Goal: Task Accomplishment & Management: Manage account settings

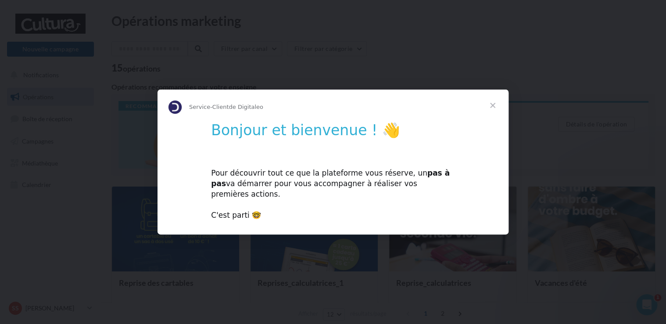
click at [492, 113] on span "Fermer" at bounding box center [493, 106] width 32 height 32
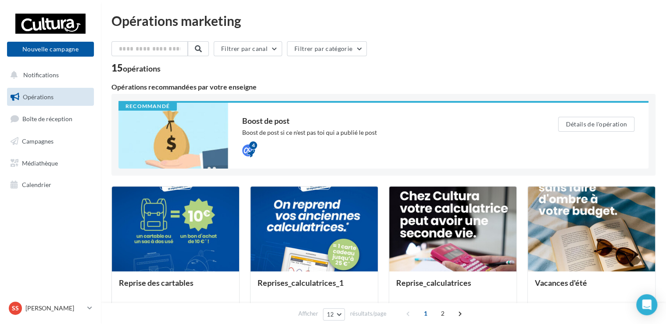
click at [393, 50] on div "Filtrer par canal Filtrer par catégorie" at bounding box center [383, 50] width 544 height 18
click at [347, 89] on div "Opérations recommandées par votre enseigne" at bounding box center [383, 86] width 544 height 7
click at [557, 19] on div "Opérations marketing" at bounding box center [383, 20] width 544 height 13
click at [61, 308] on p "[PERSON_NAME]" at bounding box center [54, 308] width 58 height 9
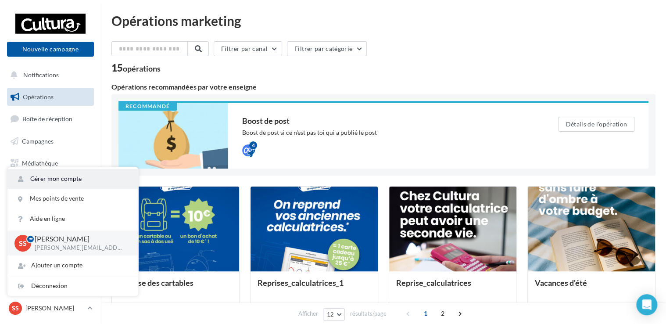
click at [54, 180] on link "Gérer mon compte" at bounding box center [72, 179] width 131 height 20
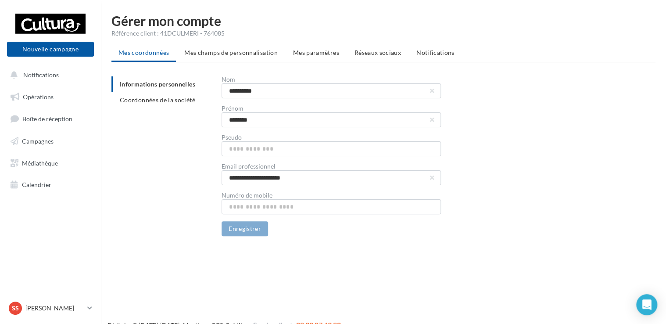
click at [281, 255] on div "Nouvelle campagne Nouvelle campagne Notifications Opérations Boîte de réception…" at bounding box center [333, 176] width 666 height 324
click at [321, 54] on span "Mes paramètres" at bounding box center [316, 52] width 46 height 7
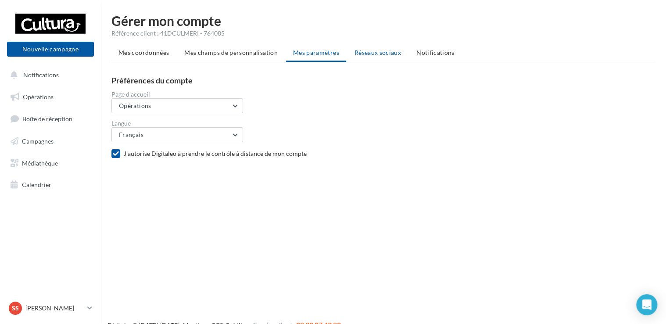
click at [369, 57] on li "Réseaux sociaux" at bounding box center [378, 53] width 61 height 16
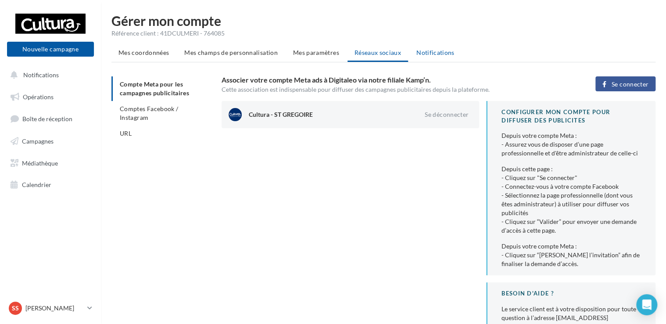
click at [434, 53] on span "Notifications" at bounding box center [436, 52] width 38 height 7
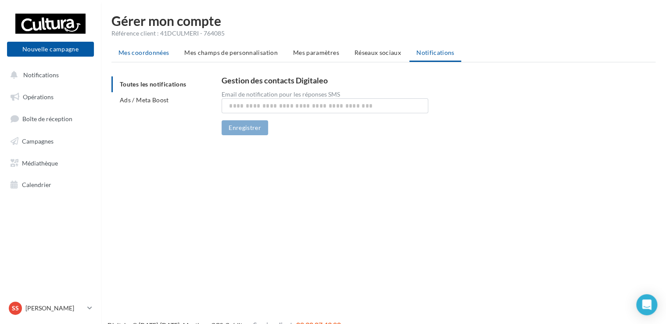
click at [167, 55] on span "Mes coordonnées" at bounding box center [144, 52] width 50 height 7
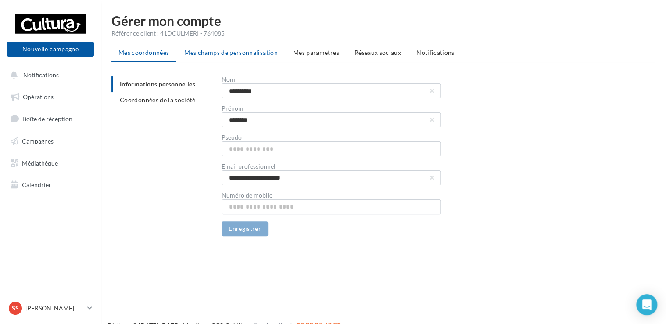
click at [200, 54] on span "Mes champs de personnalisation" at bounding box center [230, 52] width 93 height 7
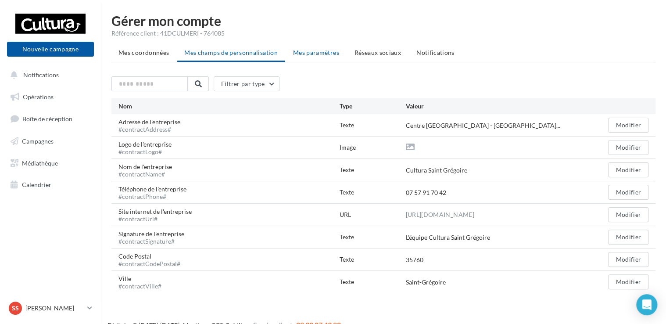
click at [308, 59] on li "Mes paramètres" at bounding box center [316, 53] width 60 height 16
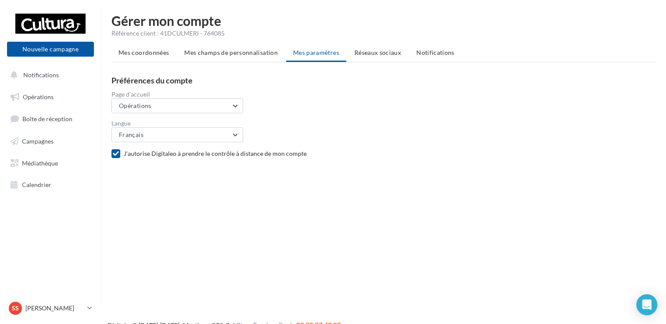
click at [308, 113] on form "Langue Français Français Espagnol (Espagne) Espagnol (Colombie) Anglais Dutch I…" at bounding box center [386, 127] width 551 height 29
click at [385, 57] on li "Réseaux sociaux" at bounding box center [378, 53] width 61 height 16
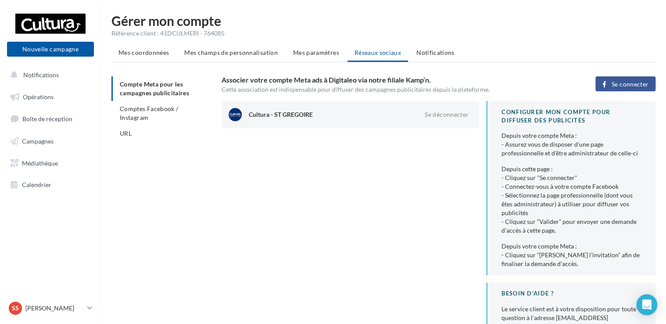
click at [360, 148] on div "Cultura - ST GREGOIRE Se déconnecter CONFIGURER MON COMPTE POUR DIFFUSER DES PU…" at bounding box center [442, 228] width 441 height 255
click at [65, 310] on p "[PERSON_NAME]" at bounding box center [54, 308] width 58 height 9
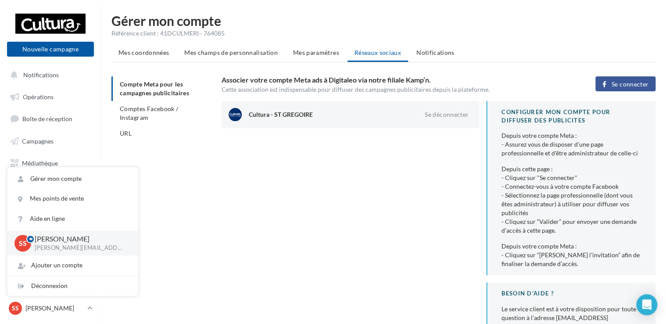
click at [118, 250] on p "[EMAIL_ADDRESS][DOMAIN_NAME]" at bounding box center [80, 248] width 90 height 8
click at [40, 244] on p "[EMAIL_ADDRESS][DOMAIN_NAME]" at bounding box center [80, 248] width 90 height 8
drag, startPoint x: 40, startPoint y: 244, endPoint x: 147, endPoint y: 244, distance: 107.1
click at [147, 244] on div "Compte Meta pour les campagnes publicitaires Comptes Facebook / Instagram URL A…" at bounding box center [386, 215] width 551 height 279
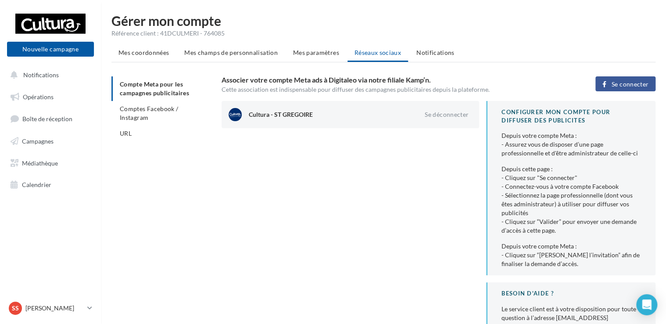
click at [147, 244] on div "Compte Meta pour les campagnes publicitaires Comptes Facebook / Instagram URL A…" at bounding box center [386, 215] width 551 height 279
click at [334, 234] on div "Cultura - ST GREGOIRE Se déconnecter CONFIGURER MON COMPTE POUR DIFFUSER DES PU…" at bounding box center [442, 228] width 441 height 255
click at [61, 94] on link "Opérations" at bounding box center [50, 97] width 90 height 18
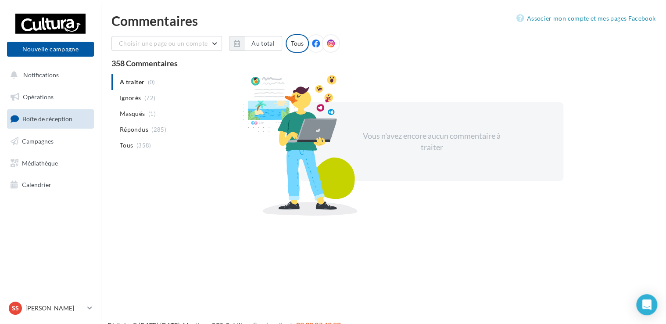
click at [173, 193] on div "A traiter (0) Ignorés (72) [GEOGRAPHIC_DATA] (1) Répondus (285) Tous (358) Vous…" at bounding box center [383, 143] width 544 height 138
click at [37, 142] on span "Campagnes" at bounding box center [38, 140] width 32 height 7
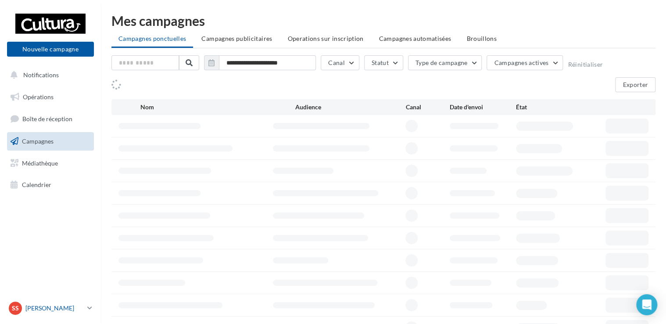
click at [59, 307] on p "[PERSON_NAME]" at bounding box center [54, 308] width 58 height 9
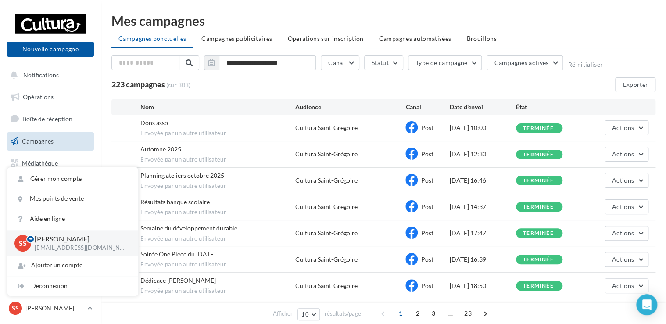
click at [93, 248] on p "[EMAIL_ADDRESS][DOMAIN_NAME]" at bounding box center [80, 248] width 90 height 8
click at [319, 86] on div "223 campagnes (sur 303) Exporter" at bounding box center [383, 84] width 544 height 15
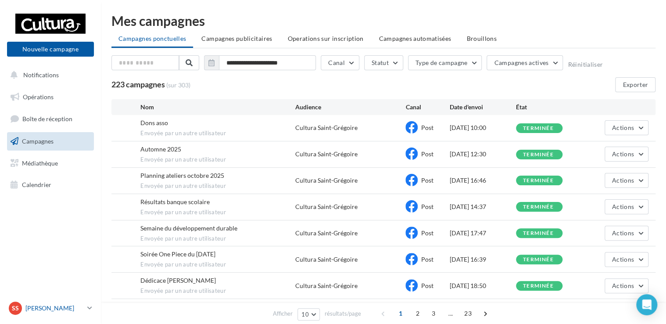
click at [79, 304] on p "[PERSON_NAME]" at bounding box center [54, 308] width 58 height 9
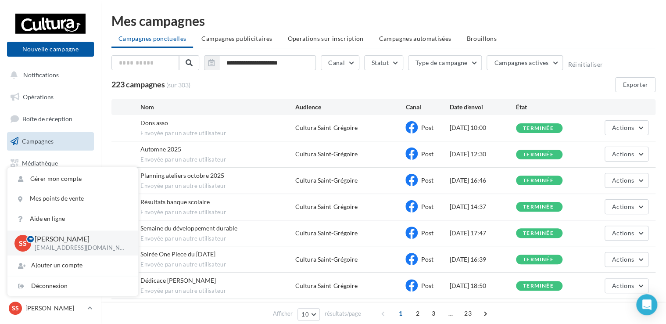
click at [86, 245] on p "[EMAIL_ADDRESS][DOMAIN_NAME]" at bounding box center [80, 248] width 90 height 8
